Goal: Task Accomplishment & Management: Complete application form

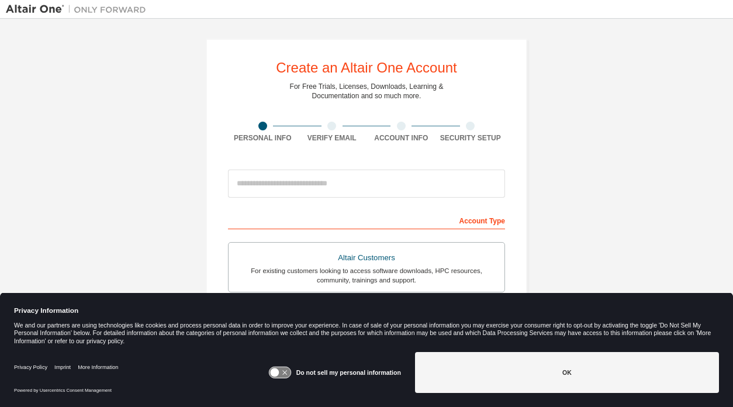
click at [355, 177] on input "email" at bounding box center [366, 184] width 277 height 28
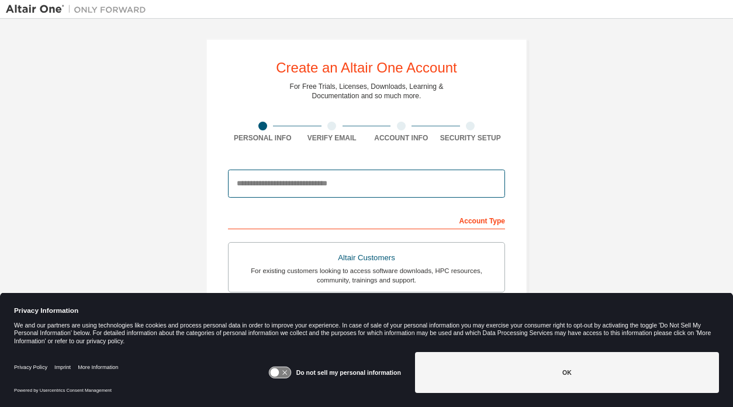
click at [357, 182] on input "email" at bounding box center [366, 184] width 277 height 28
type input "**********"
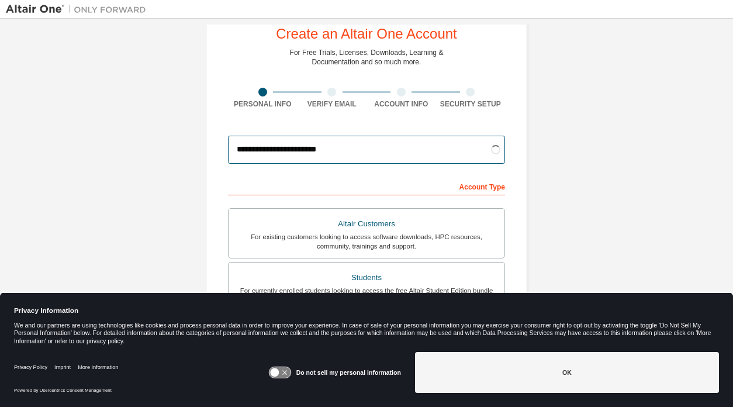
scroll to position [34, 0]
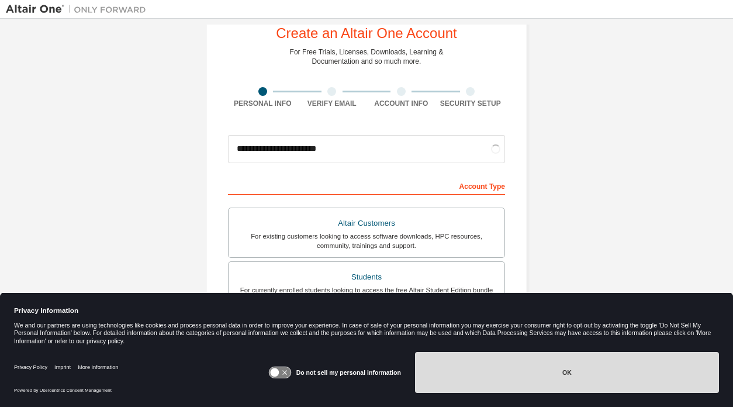
click at [548, 383] on button "OK" at bounding box center [567, 372] width 304 height 41
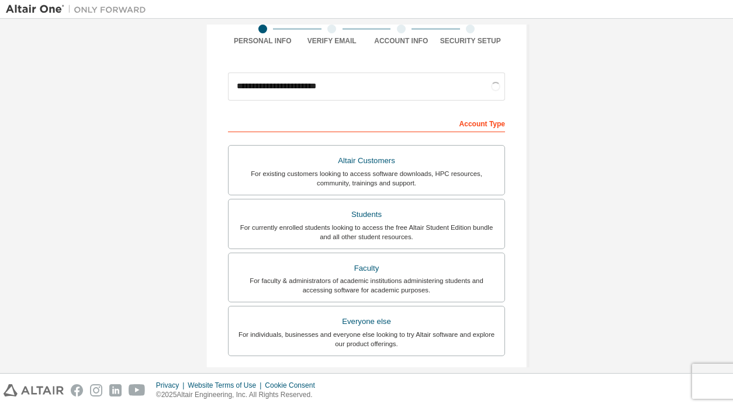
scroll to position [102, 0]
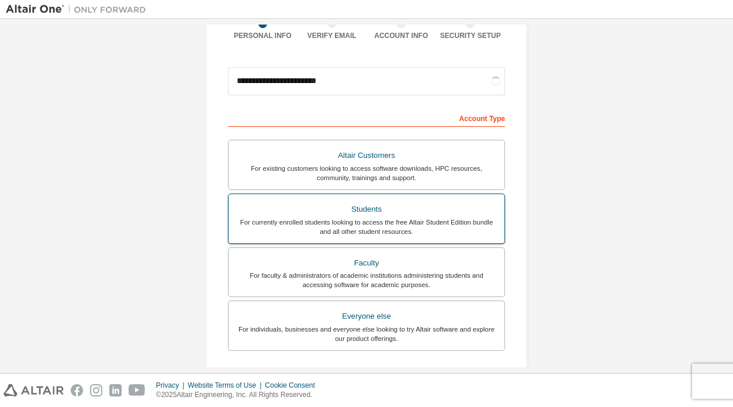
click at [432, 234] on div "For currently enrolled students looking to access the free Altair Student Editi…" at bounding box center [367, 226] width 262 height 19
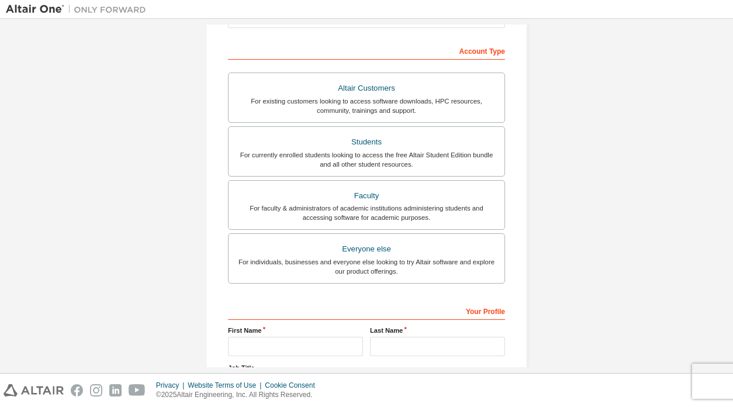
scroll to position [276, 0]
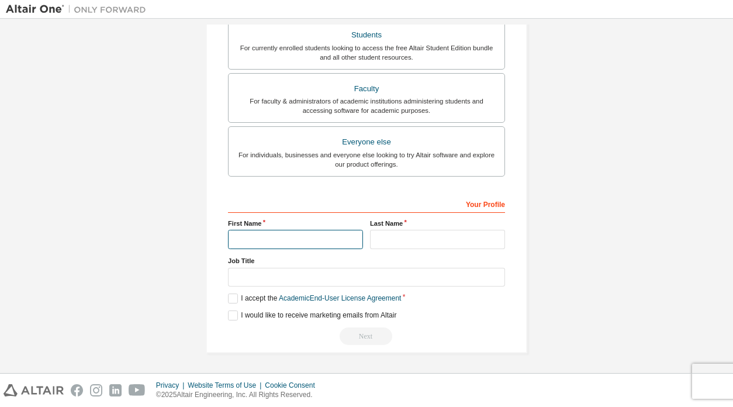
click at [312, 233] on input "text" at bounding box center [295, 239] width 135 height 19
type input "*******"
type input "******"
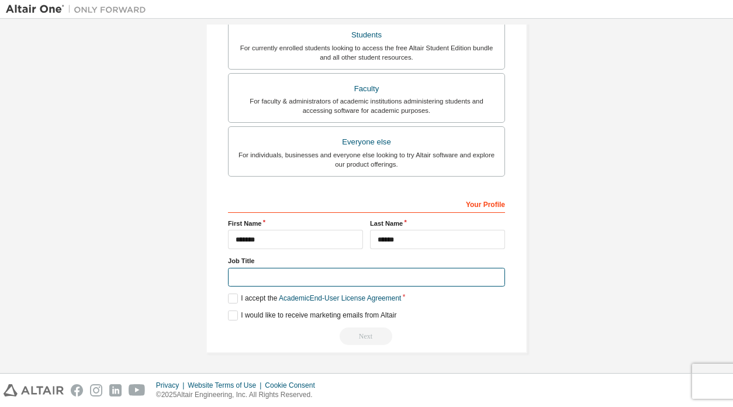
click at [324, 278] on input "text" at bounding box center [366, 277] width 277 height 19
click at [228, 302] on label "I accept the Academic End-User License Agreement" at bounding box center [314, 298] width 173 height 10
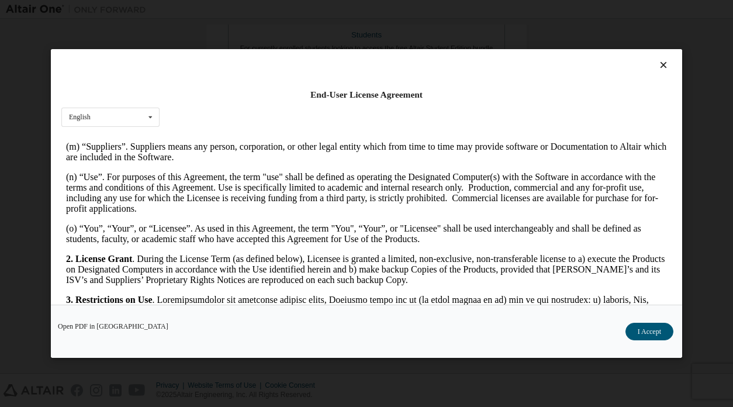
scroll to position [814, 0]
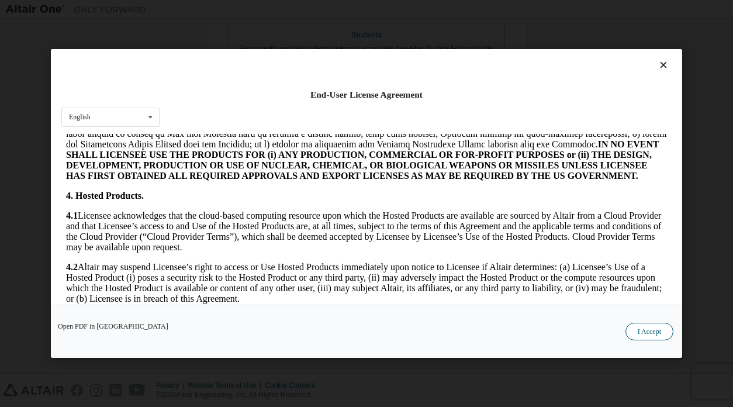
click at [651, 336] on button "I Accept" at bounding box center [649, 332] width 48 height 18
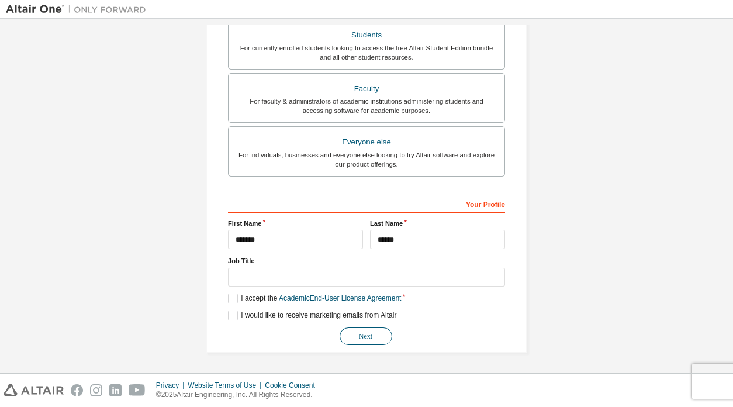
click at [369, 334] on button "Next" at bounding box center [366, 336] width 53 height 18
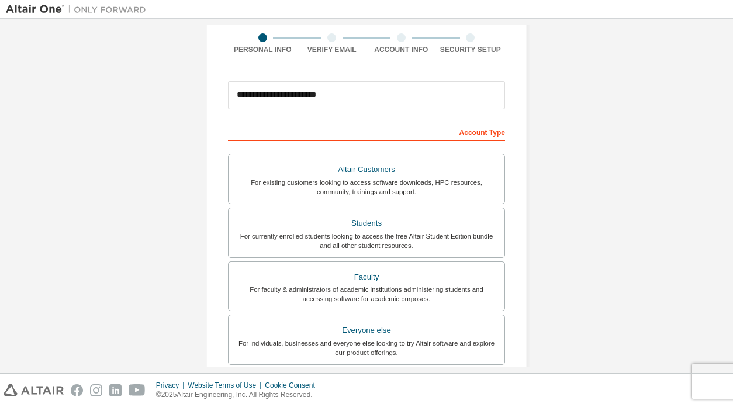
scroll to position [0, 0]
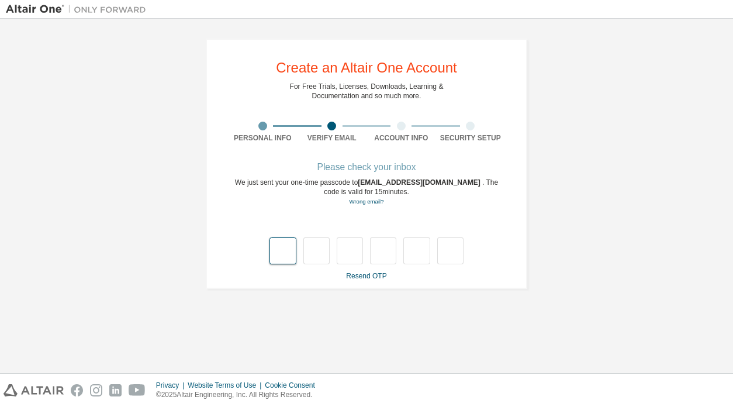
type input "*"
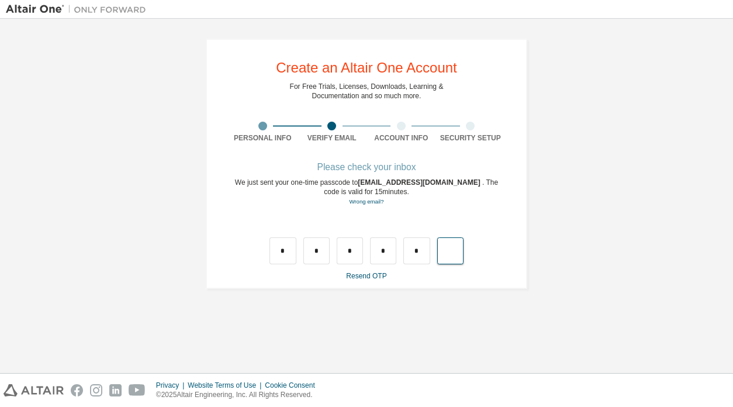
type input "*"
